Goal: Task Accomplishment & Management: Use online tool/utility

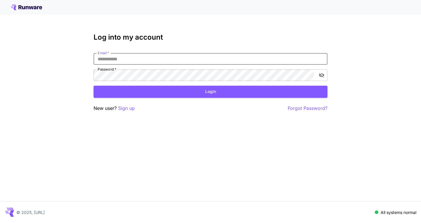
click at [146, 56] on input "Email   *" at bounding box center [210, 59] width 234 height 12
type input "**********"
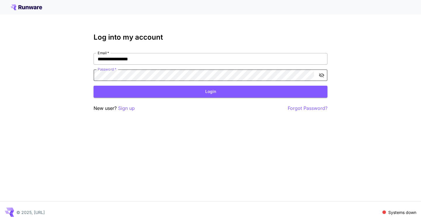
click button "Login" at bounding box center [210, 92] width 234 height 12
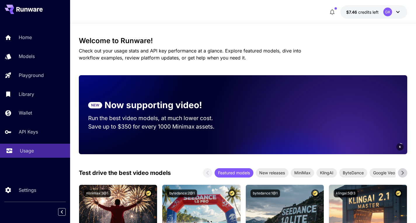
click at [30, 151] on p "Usage" at bounding box center [27, 151] width 14 height 7
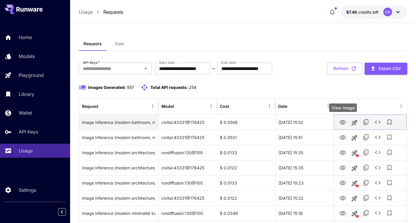
click at [344, 125] on icon "View Image" at bounding box center [342, 122] width 7 height 7
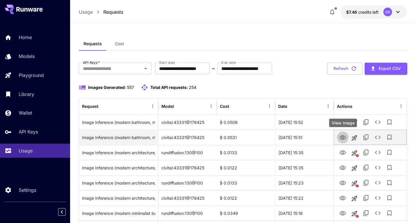
click at [340, 139] on icon "View Image" at bounding box center [342, 137] width 7 height 7
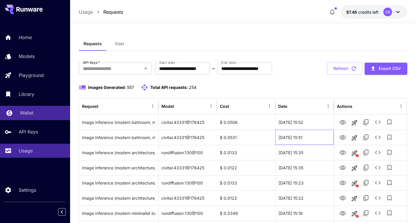
drag, startPoint x: 302, startPoint y: 137, endPoint x: 67, endPoint y: 119, distance: 236.1
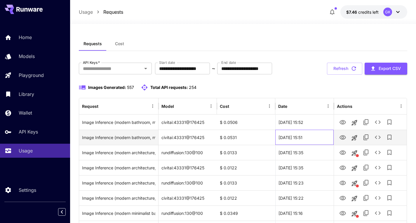
click at [322, 141] on div "[DATE] 15:51" at bounding box center [304, 137] width 58 height 15
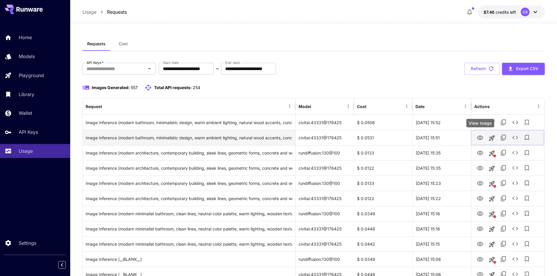
click at [420, 139] on icon "View Image" at bounding box center [479, 137] width 7 height 7
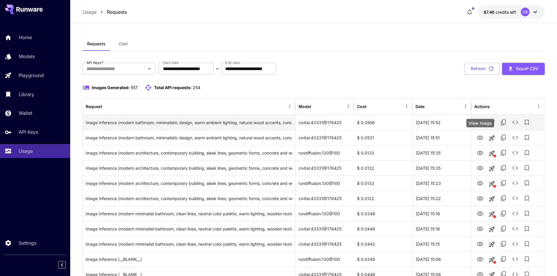
click at [420, 124] on icon "View Image" at bounding box center [479, 122] width 7 height 7
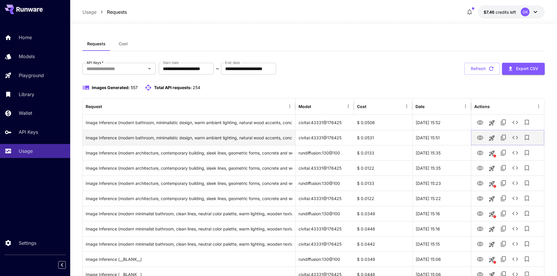
click at [420, 137] on icon "View Image" at bounding box center [479, 137] width 7 height 7
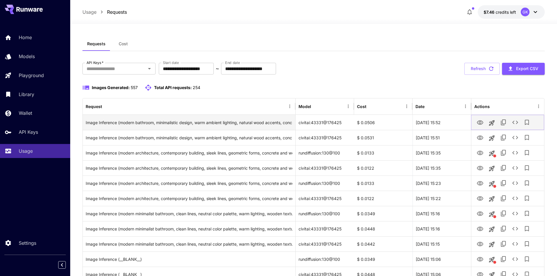
click at [420, 119] on icon "See details" at bounding box center [514, 122] width 7 height 7
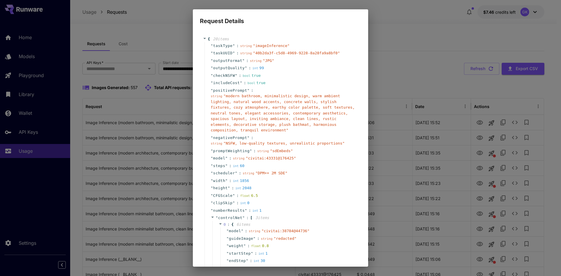
click at [385, 61] on div "Request Details { 20 item s " taskType " : string " imageInference " " taskUUID…" at bounding box center [280, 138] width 561 height 276
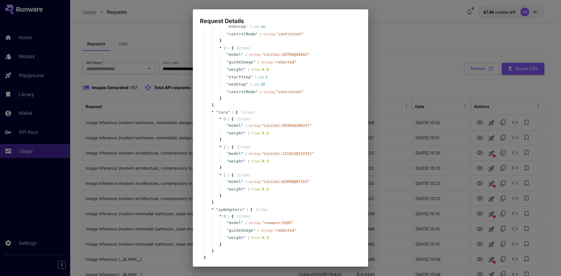
scroll to position [315, 0]
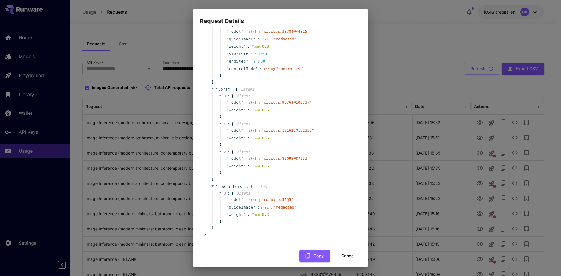
click at [346, 223] on button "Cancel" at bounding box center [348, 256] width 26 height 12
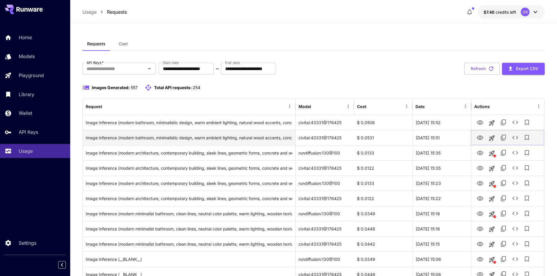
click at [420, 139] on icon "See details" at bounding box center [514, 137] width 7 height 7
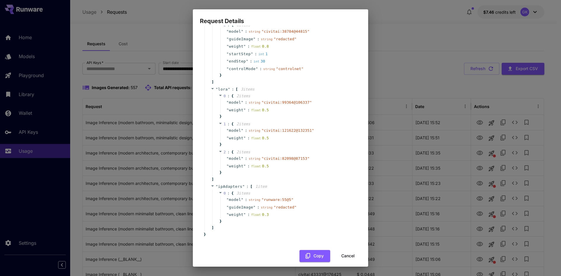
click at [353, 223] on button "Cancel" at bounding box center [348, 256] width 26 height 12
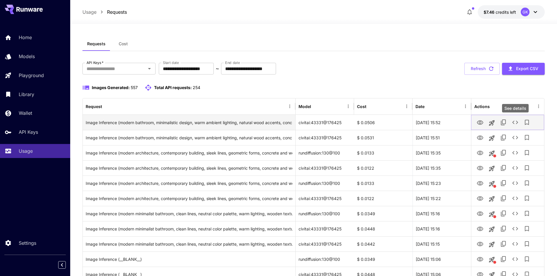
click at [420, 124] on icon "See details" at bounding box center [514, 122] width 7 height 7
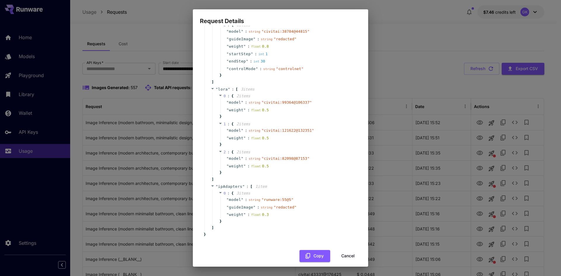
click at [346, 223] on button "Cancel" at bounding box center [348, 256] width 26 height 12
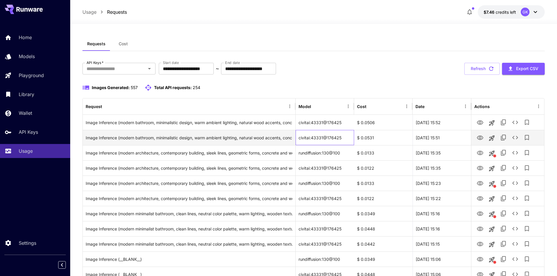
click at [305, 137] on div "civitai:43331@176425" at bounding box center [324, 137] width 58 height 15
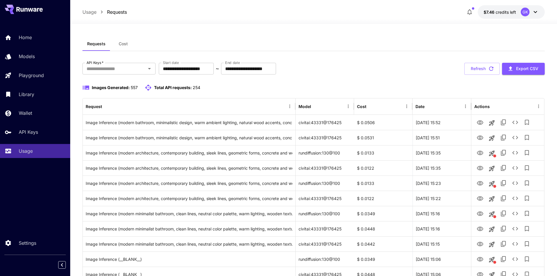
click at [333, 94] on div "Images Generated: 557 Total API requests: 254" at bounding box center [313, 91] width 462 height 14
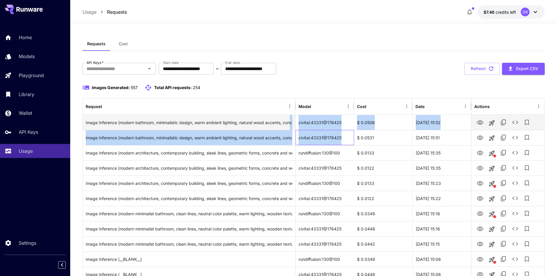
drag, startPoint x: 341, startPoint y: 138, endPoint x: 291, endPoint y: 122, distance: 52.3
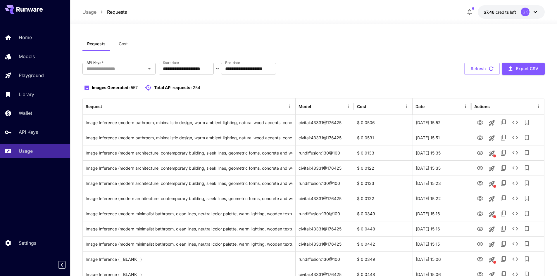
click at [338, 74] on div "**********" at bounding box center [313, 69] width 462 height 12
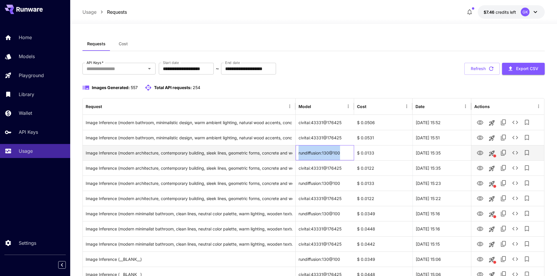
drag, startPoint x: 340, startPoint y: 151, endPoint x: 297, endPoint y: 150, distance: 43.0
click at [297, 150] on div "rundiffusion:130@100" at bounding box center [324, 152] width 58 height 15
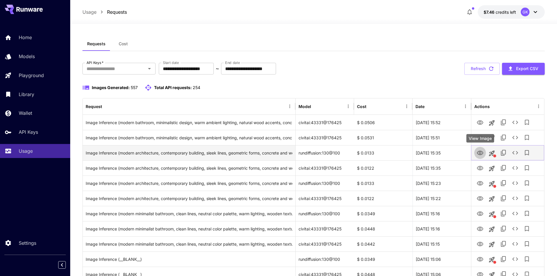
click at [420, 156] on icon "View Image" at bounding box center [479, 153] width 7 height 7
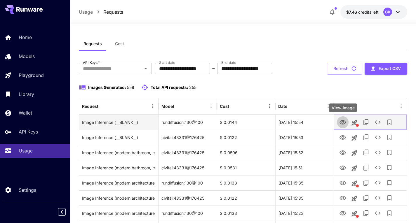
click at [344, 124] on icon "View Image" at bounding box center [342, 122] width 7 height 7
